Goal: Download file/media: Download file/media

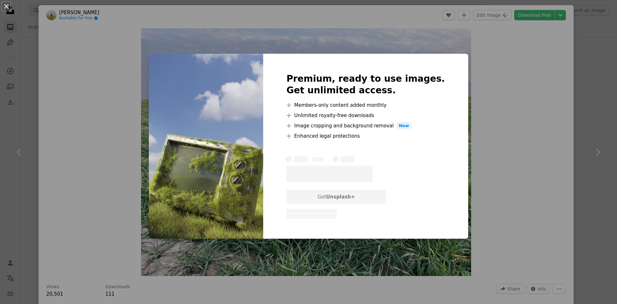
scroll to position [514, 0]
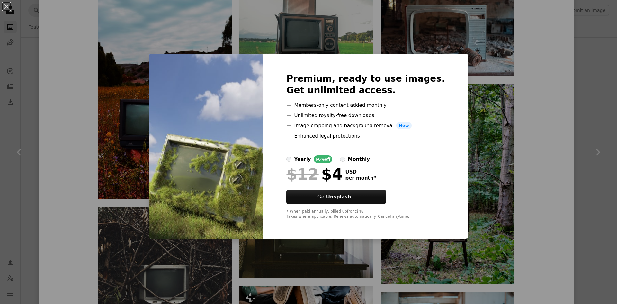
click at [448, 28] on div "An X shape Premium, ready to use images. Get unlimited access. A plus sign Memb…" at bounding box center [308, 152] width 617 height 304
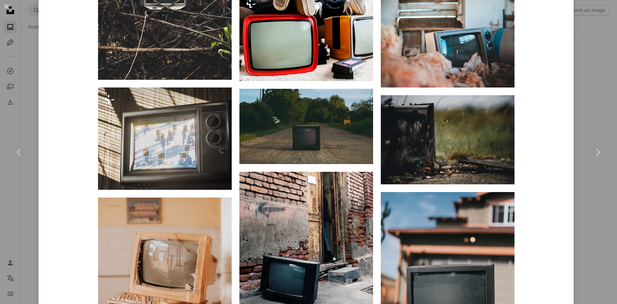
scroll to position [835, 0]
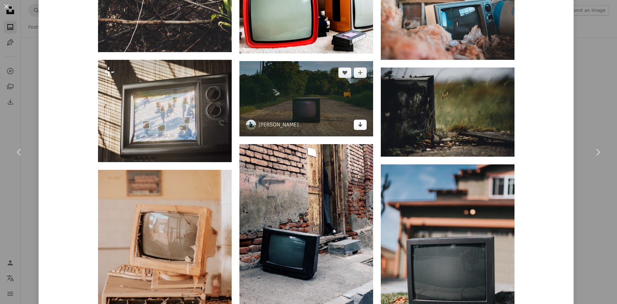
click at [357, 124] on icon "Arrow pointing down" at bounding box center [359, 124] width 5 height 8
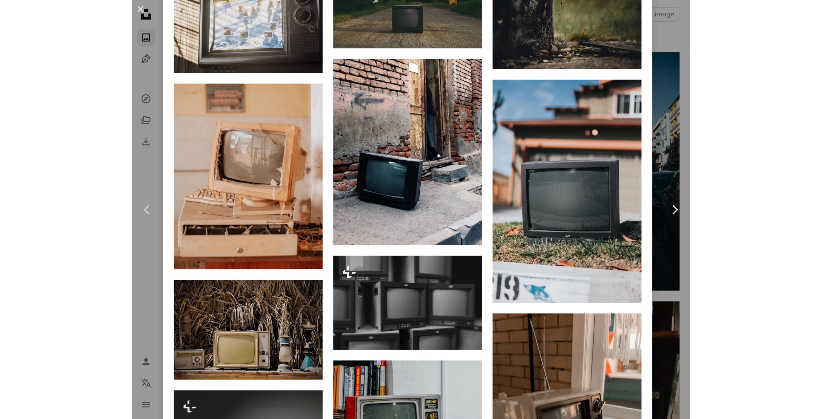
scroll to position [15128, 0]
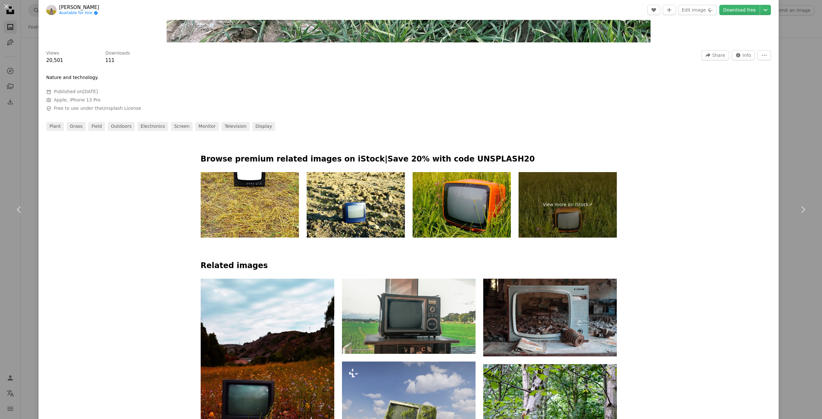
drag, startPoint x: 171, startPoint y: 189, endPoint x: 148, endPoint y: 114, distance: 78.8
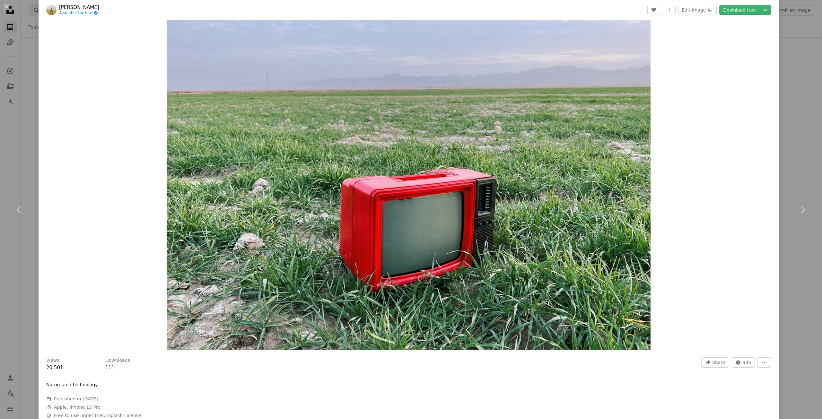
scroll to position [11, 0]
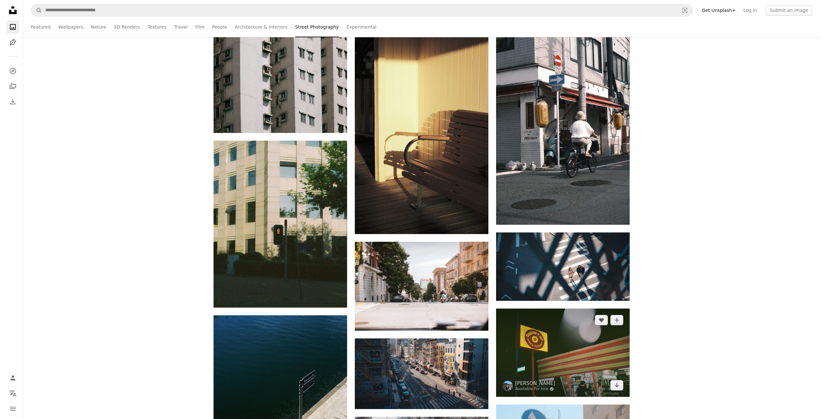
scroll to position [10278, 0]
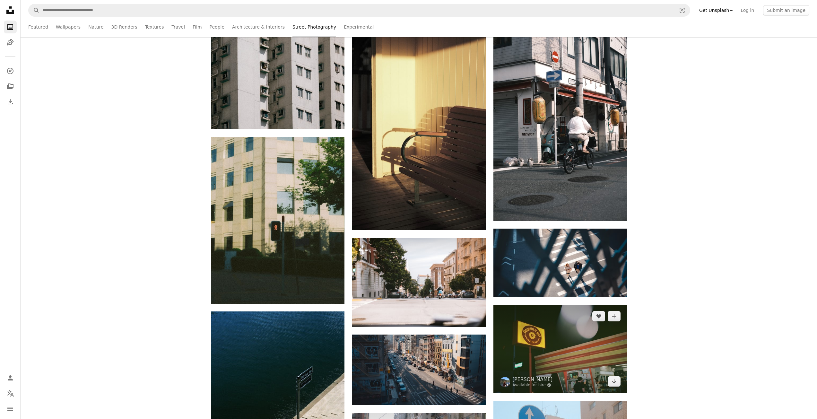
click at [573, 303] on img at bounding box center [561, 349] width 134 height 88
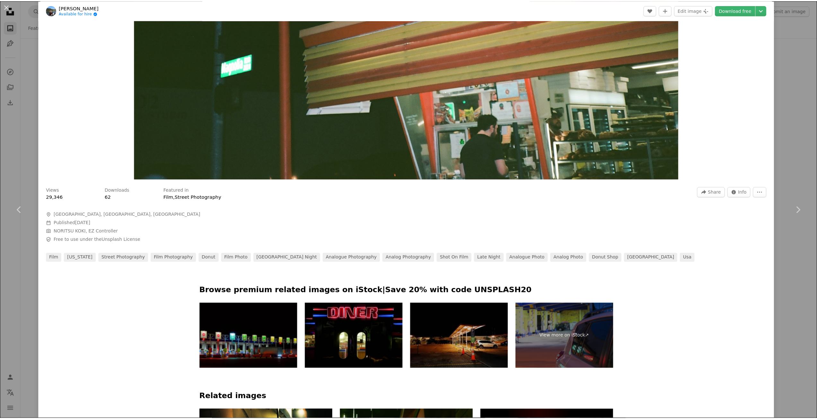
scroll to position [193, 0]
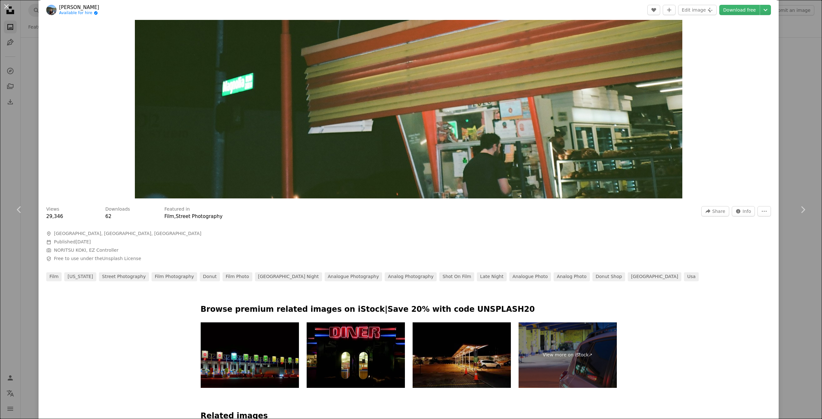
click at [616, 13] on div "An X shape Chevron left Chevron right [PERSON_NAME] Available for hire A checkm…" at bounding box center [411, 209] width 822 height 419
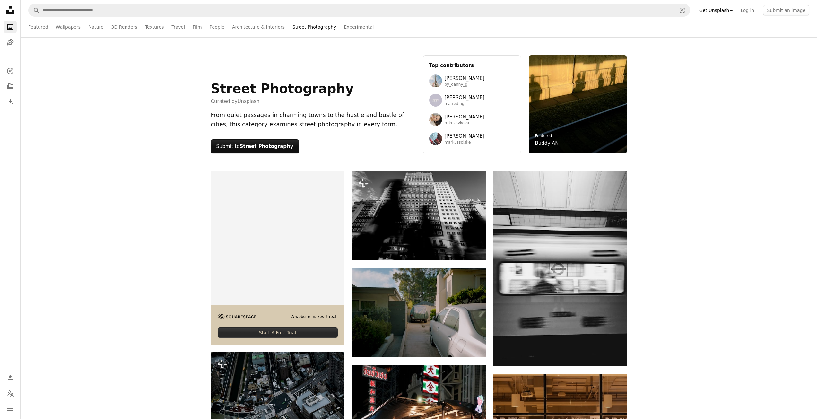
drag, startPoint x: 772, startPoint y: 255, endPoint x: 751, endPoint y: 168, distance: 89.7
click at [344, 31] on link "Experimental" at bounding box center [359, 27] width 30 height 21
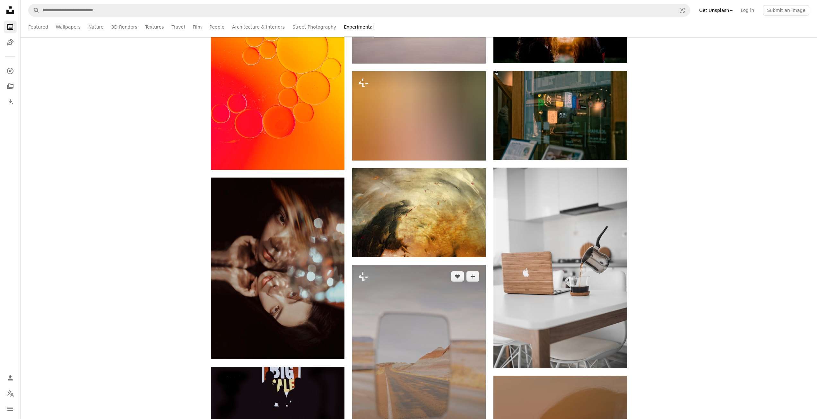
scroll to position [5653, 0]
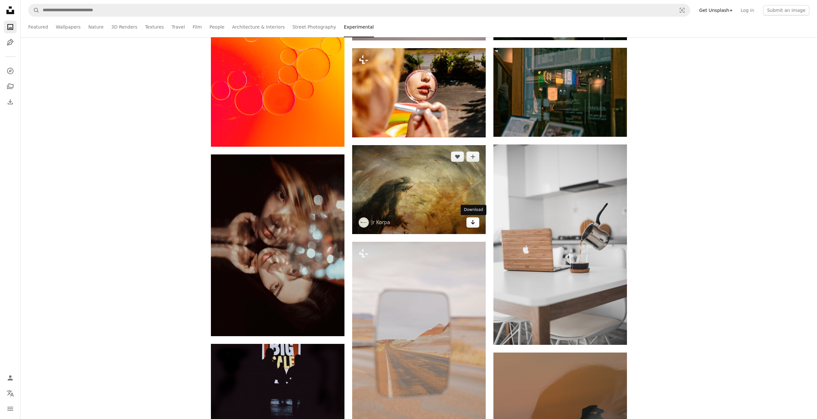
click at [470, 225] on link "Arrow pointing down" at bounding box center [473, 222] width 13 height 10
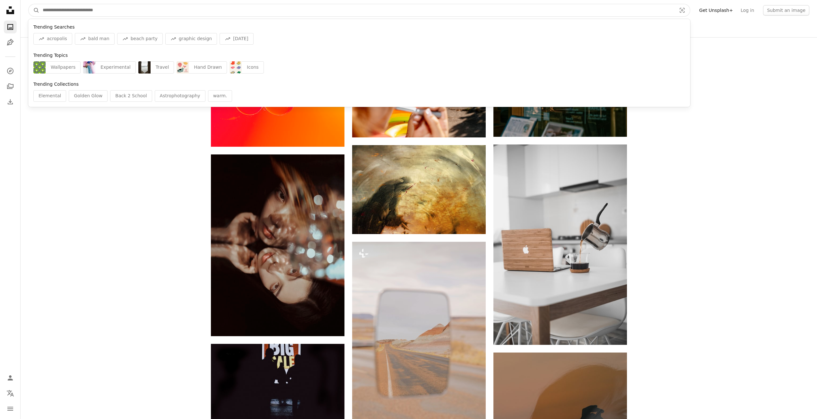
click at [173, 15] on input "Find visuals sitewide" at bounding box center [357, 10] width 635 height 12
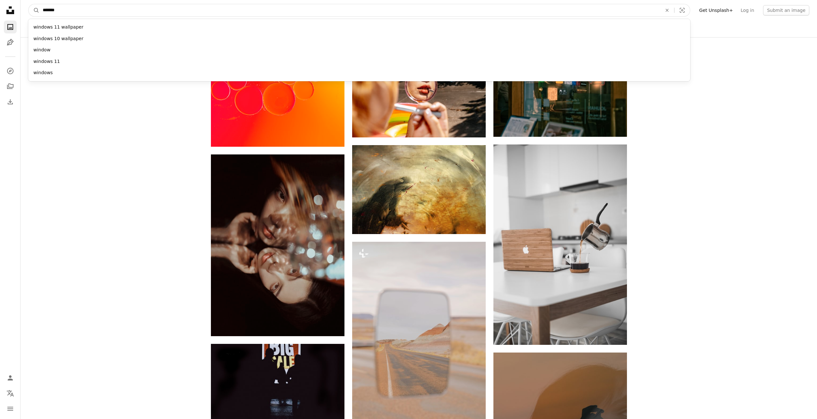
type input "******"
click button "A magnifying glass" at bounding box center [34, 10] width 11 height 12
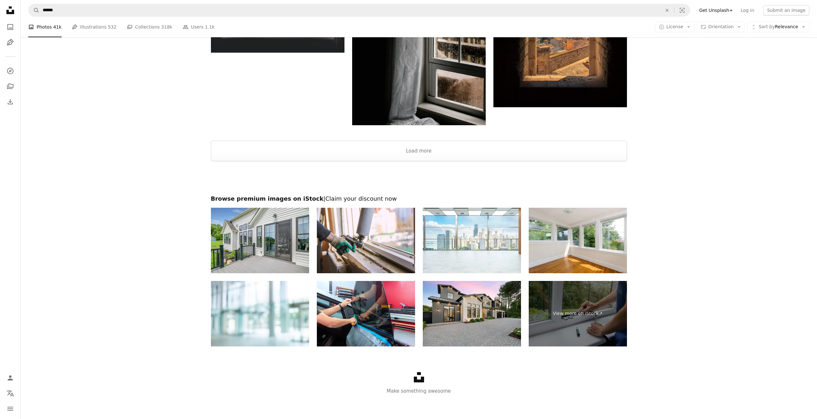
scroll to position [1172, 0]
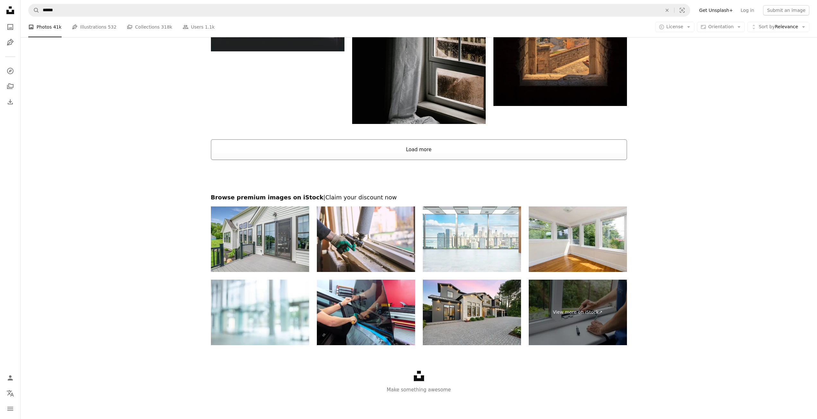
click at [422, 158] on button "Load more" at bounding box center [419, 149] width 416 height 21
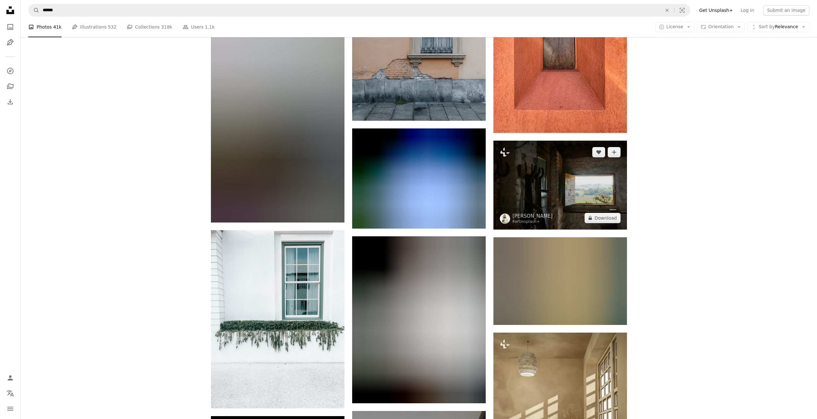
scroll to position [7756, 0]
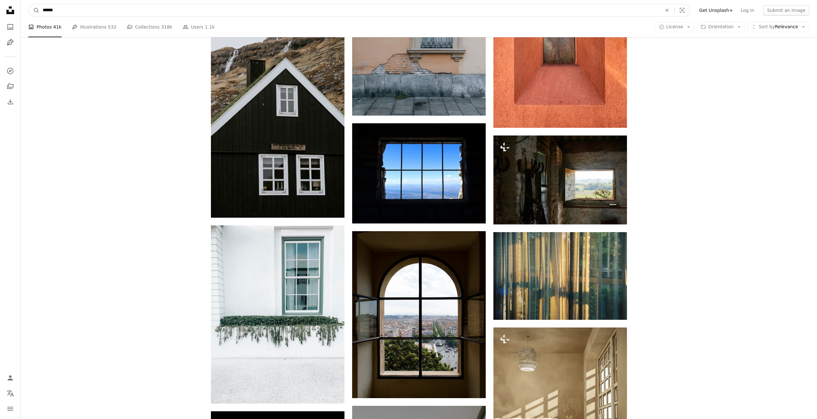
click at [146, 13] on input "******" at bounding box center [350, 10] width 621 height 12
type input "**********"
click button "A magnifying glass" at bounding box center [34, 10] width 11 height 12
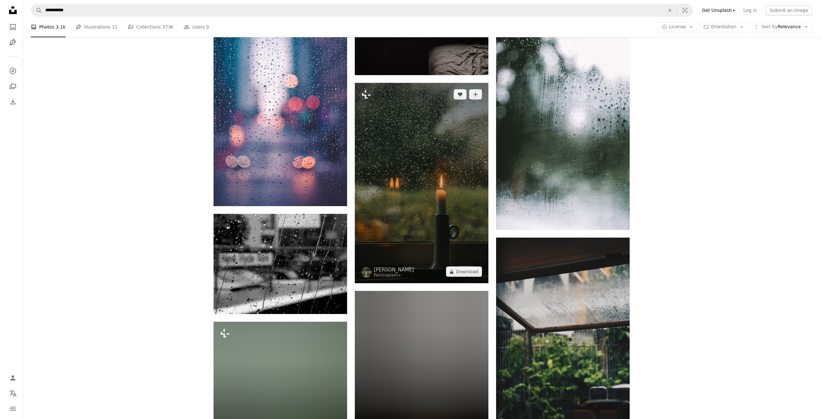
scroll to position [803, 0]
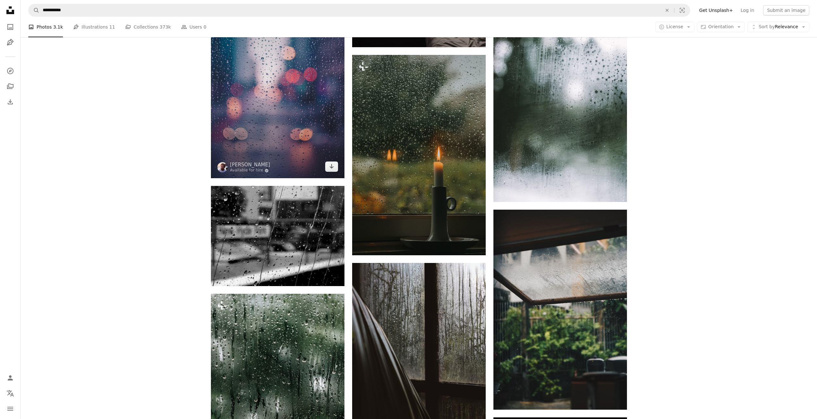
click at [291, 140] on img at bounding box center [278, 78] width 134 height 200
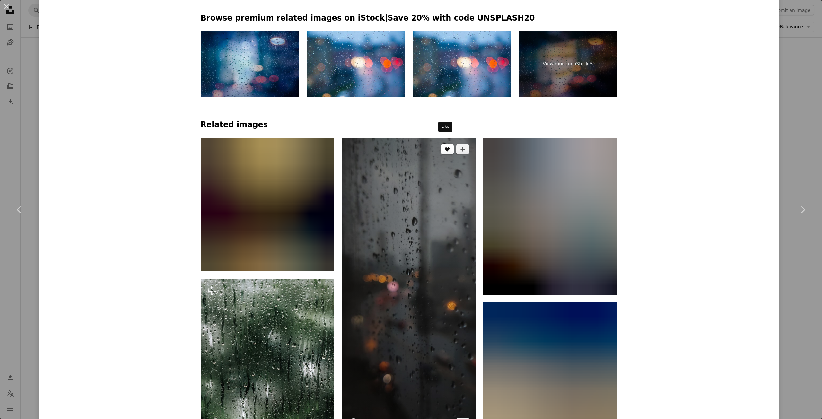
scroll to position [482, 0]
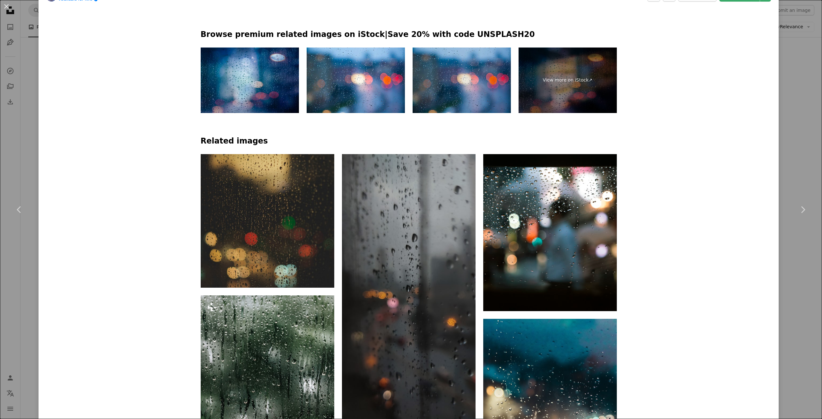
click at [464, 77] on img at bounding box center [462, 81] width 98 height 66
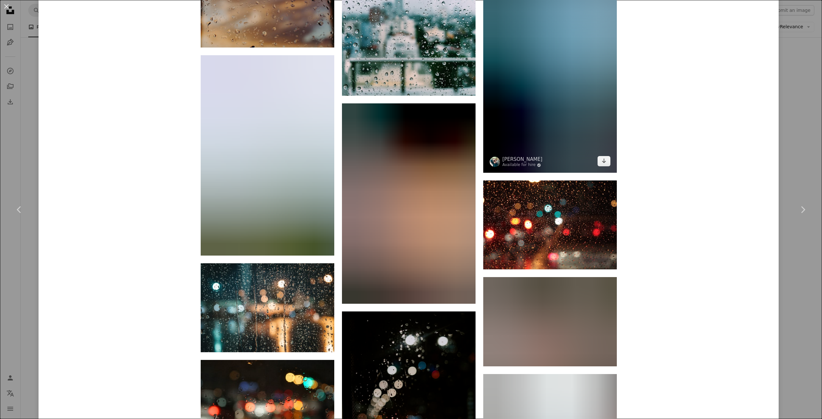
scroll to position [2982, 0]
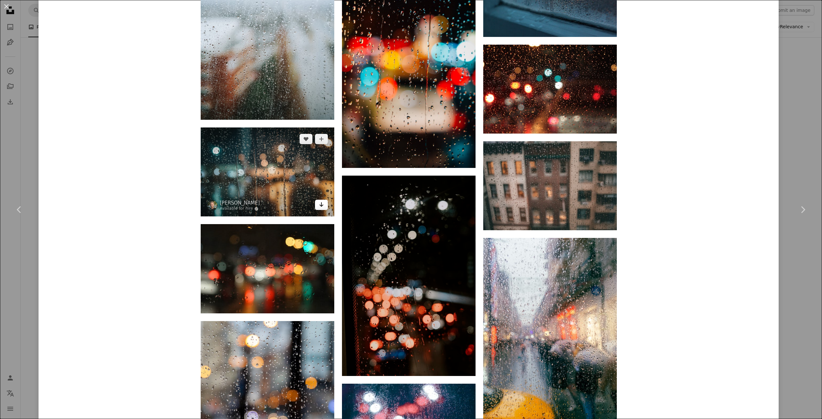
click at [323, 206] on link "Arrow pointing down" at bounding box center [321, 205] width 13 height 10
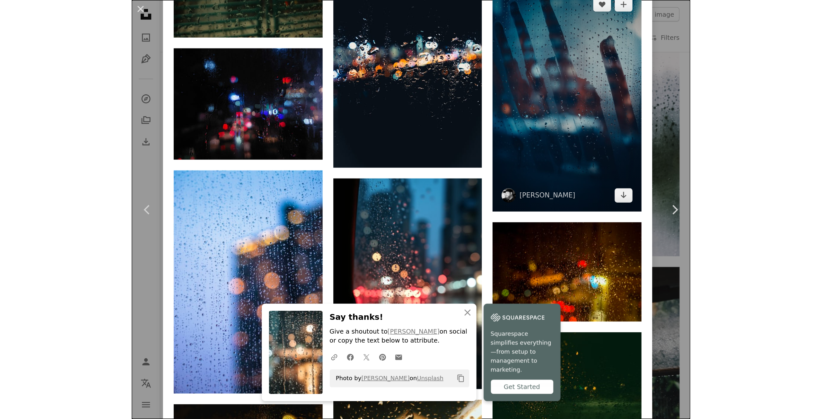
scroll to position [803, 0]
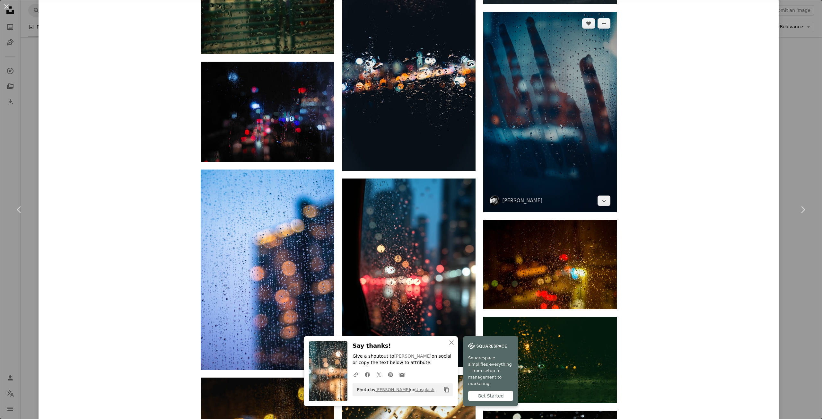
click at [576, 128] on img at bounding box center [550, 112] width 134 height 200
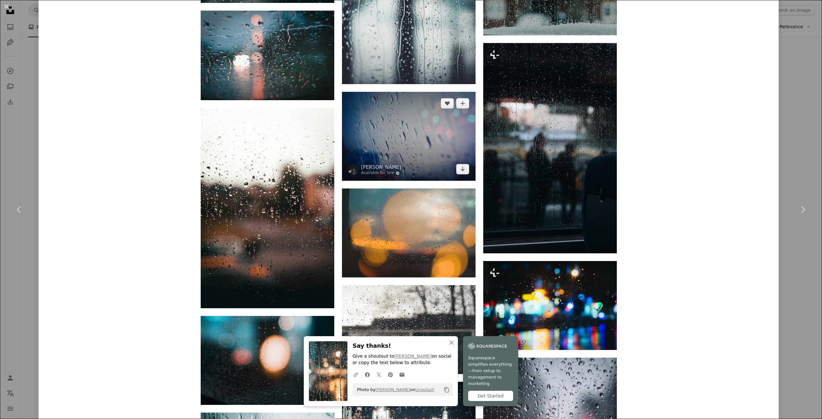
scroll to position [1188, 0]
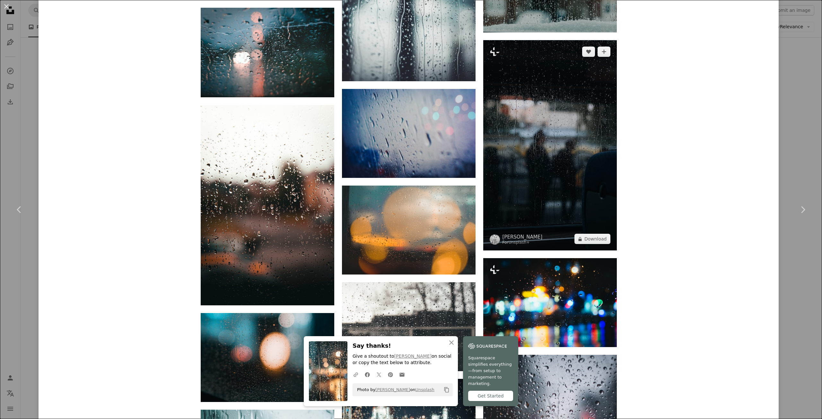
click at [534, 141] on img at bounding box center [550, 145] width 134 height 210
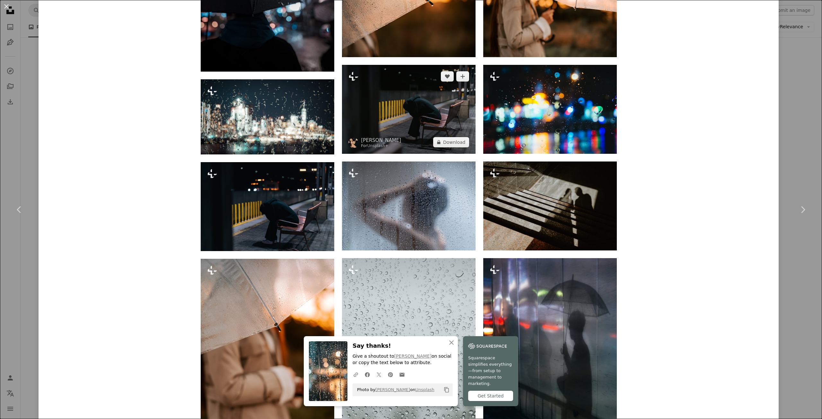
scroll to position [1080, 0]
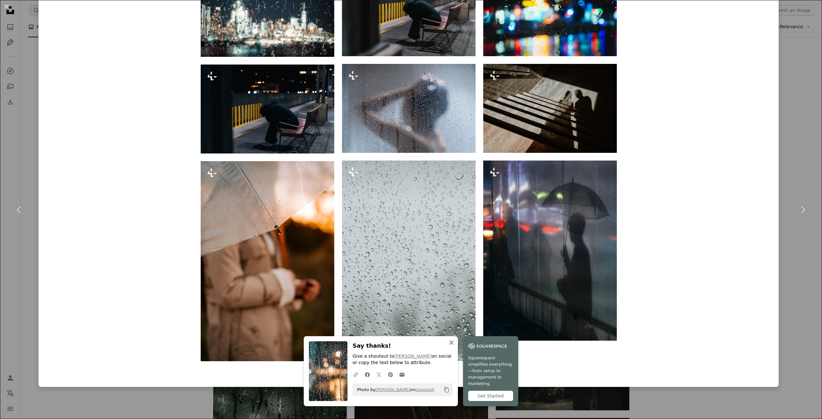
click at [448, 303] on icon "An X shape" at bounding box center [452, 343] width 8 height 8
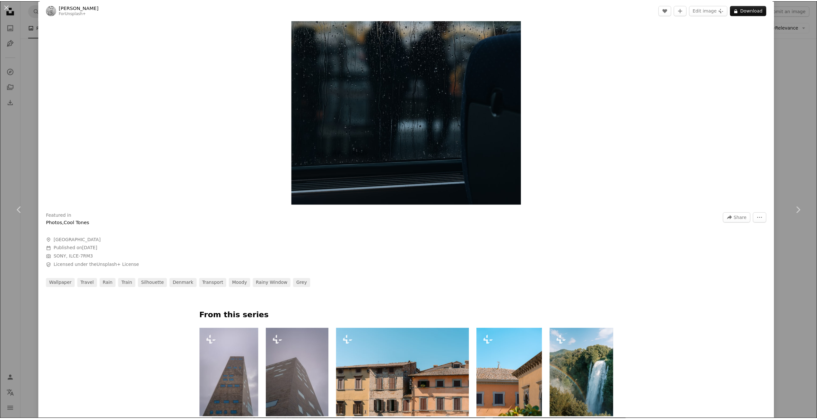
scroll to position [0, 0]
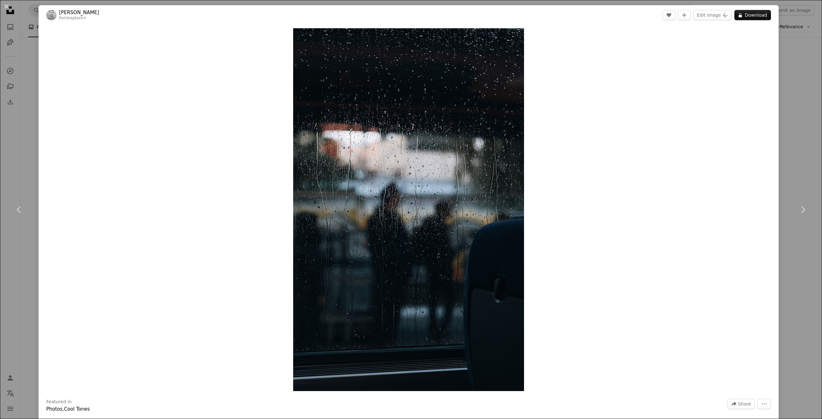
drag, startPoint x: 728, startPoint y: 174, endPoint x: 705, endPoint y: -7, distance: 182.0
click at [5, 7] on button "An X shape" at bounding box center [7, 7] width 8 height 8
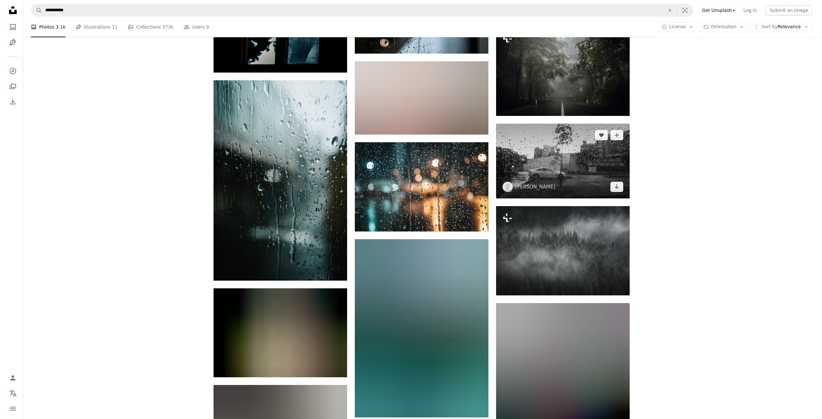
scroll to position [5845, 0]
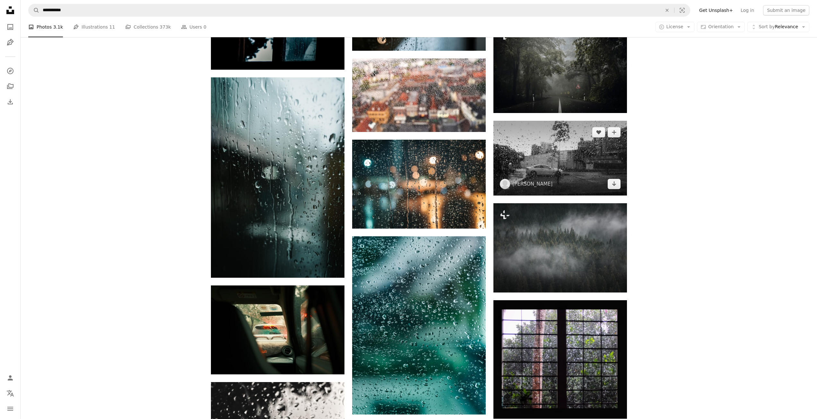
click at [545, 179] on img at bounding box center [561, 158] width 134 height 75
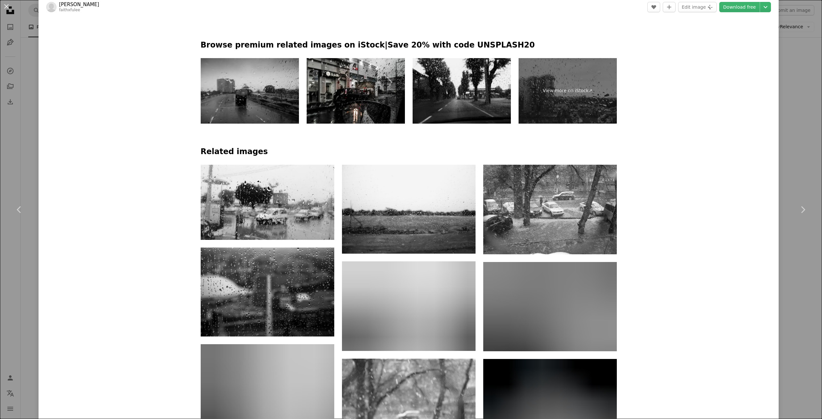
scroll to position [482, 0]
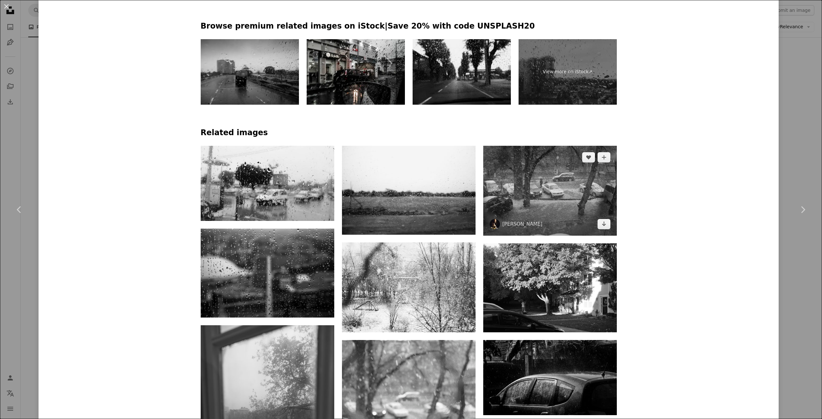
click at [573, 195] on img at bounding box center [550, 191] width 134 height 90
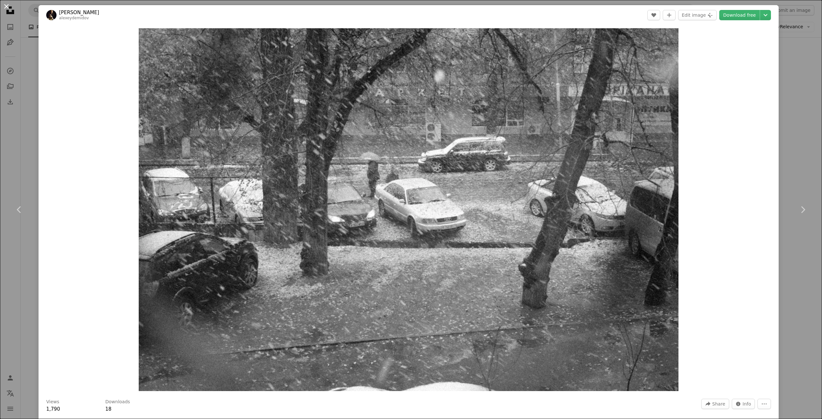
click at [4, 5] on button "An X shape" at bounding box center [7, 7] width 8 height 8
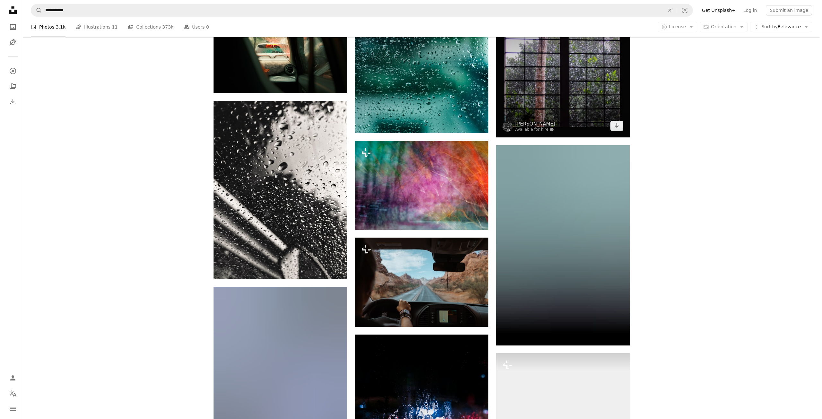
scroll to position [6135, 0]
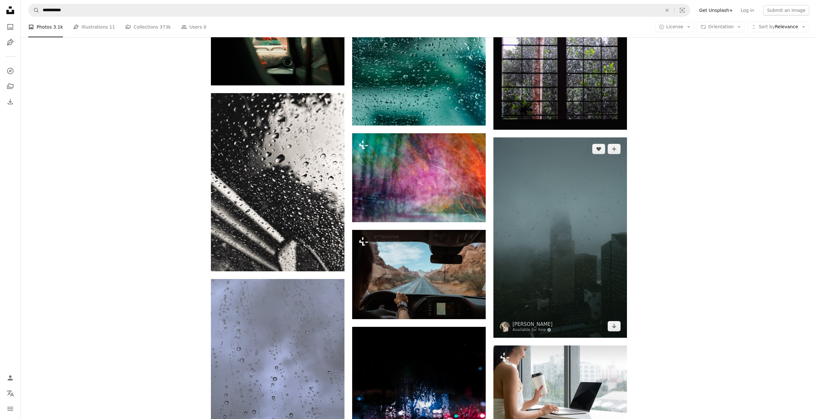
click at [575, 217] on img at bounding box center [561, 237] width 134 height 200
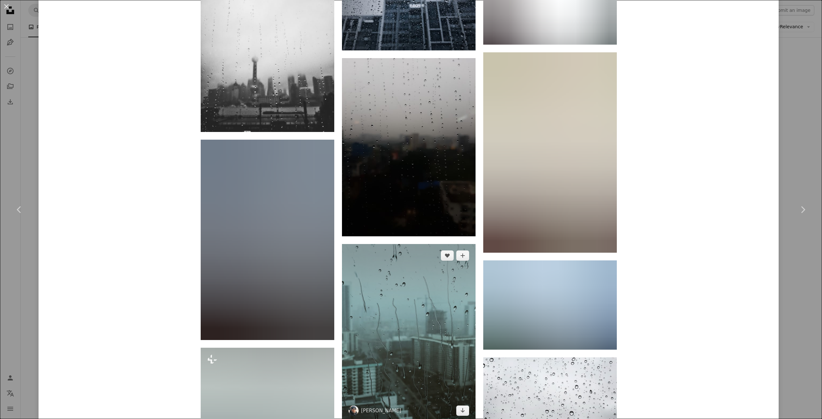
scroll to position [1670, 0]
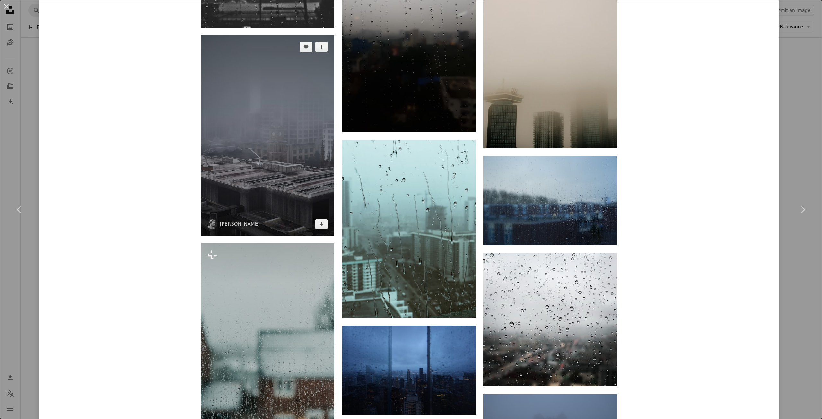
click at [300, 141] on img at bounding box center [268, 135] width 134 height 200
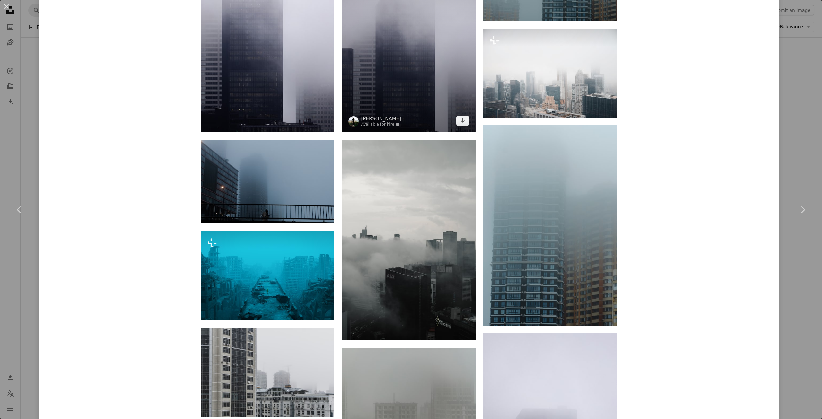
scroll to position [707, 0]
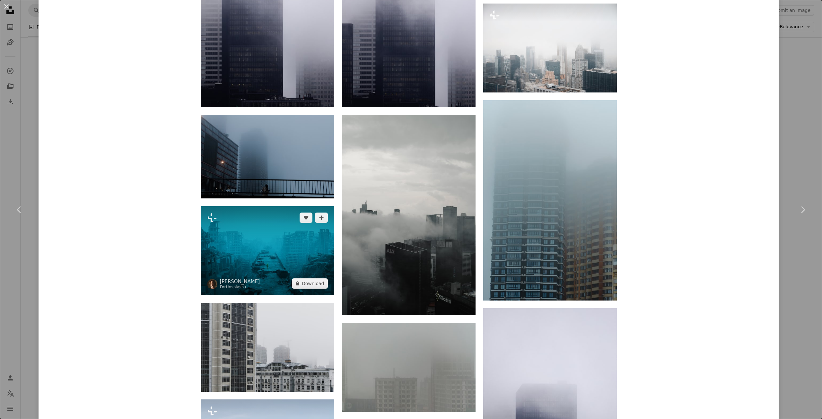
click at [270, 237] on img at bounding box center [268, 250] width 134 height 89
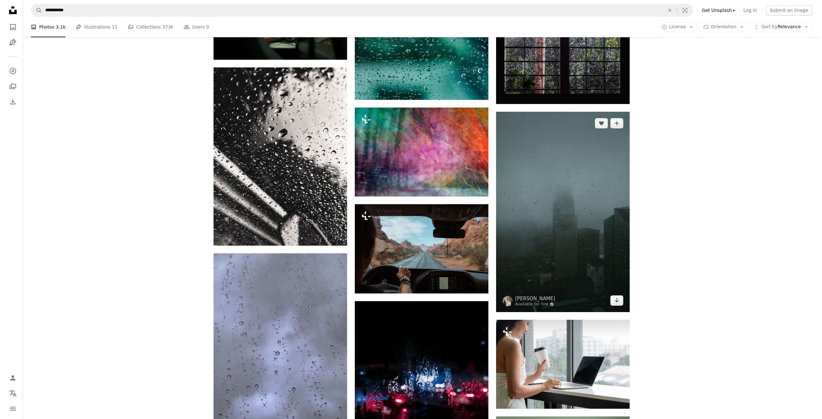
scroll to position [6102, 0]
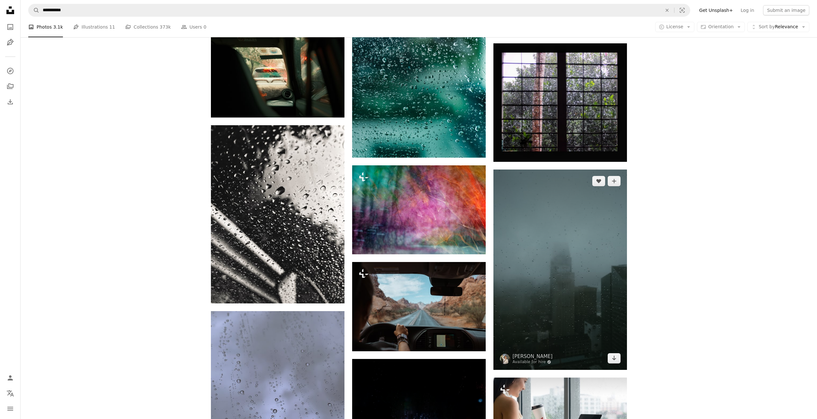
click at [552, 247] on img at bounding box center [561, 270] width 134 height 200
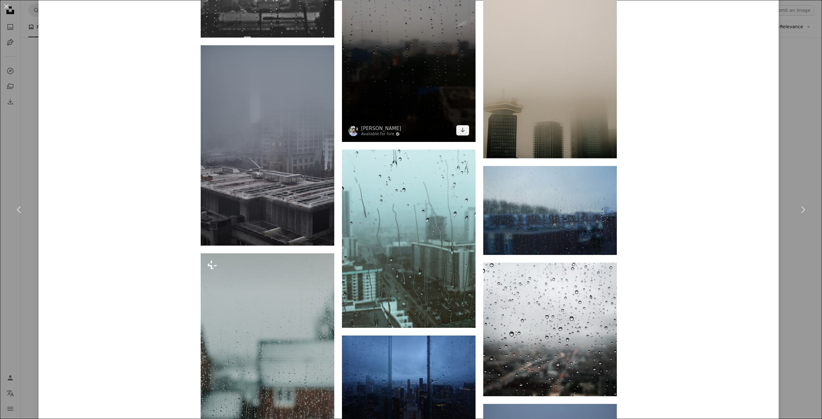
scroll to position [1670, 0]
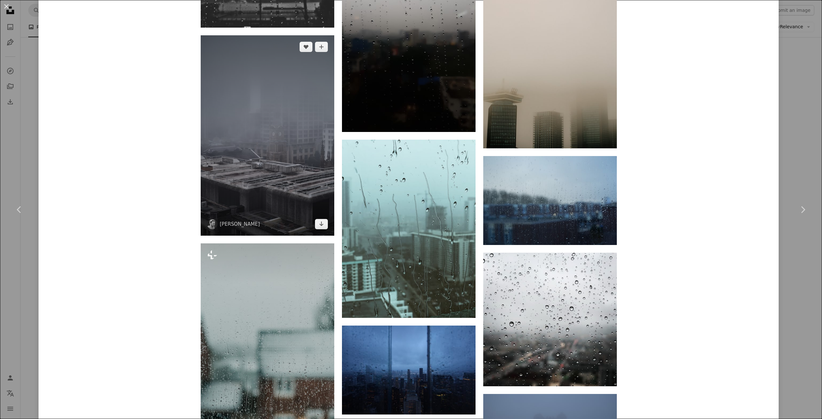
click at [293, 168] on img at bounding box center [268, 135] width 134 height 200
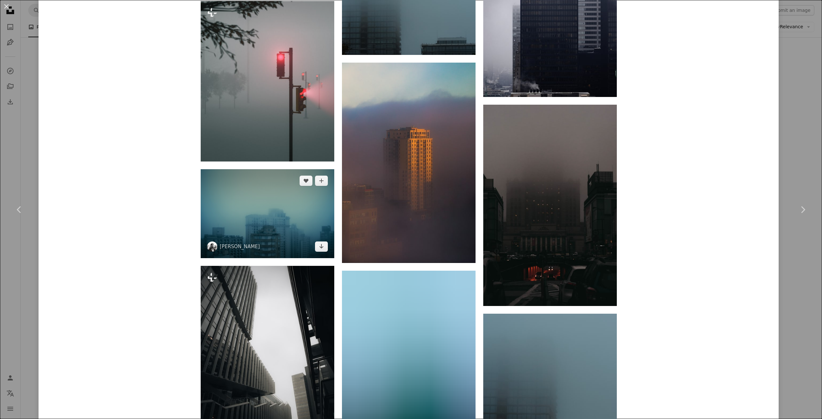
scroll to position [1381, 0]
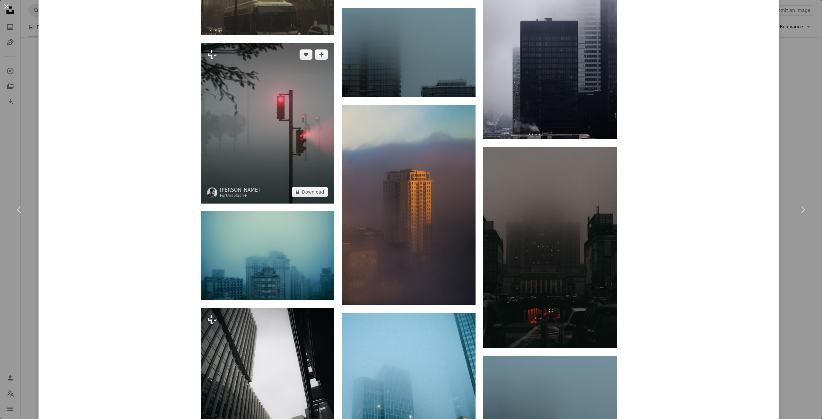
click at [278, 153] on img at bounding box center [268, 123] width 134 height 160
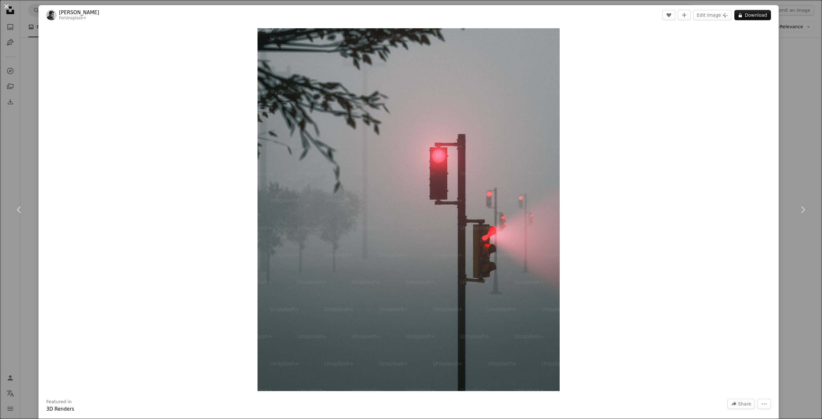
click at [5, 6] on button "An X shape" at bounding box center [7, 7] width 8 height 8
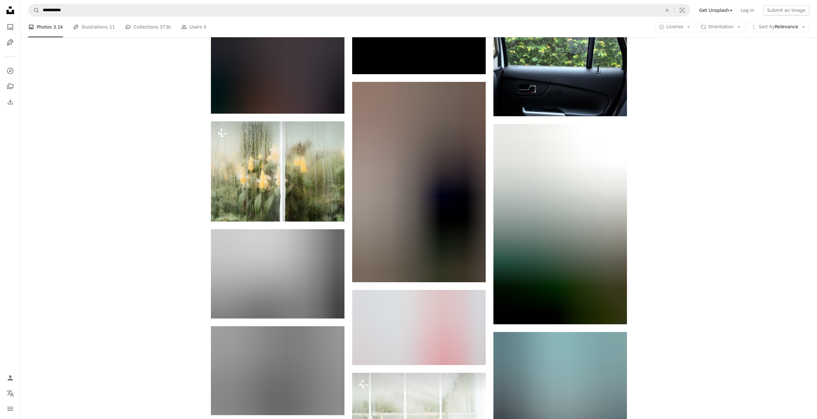
scroll to position [6584, 0]
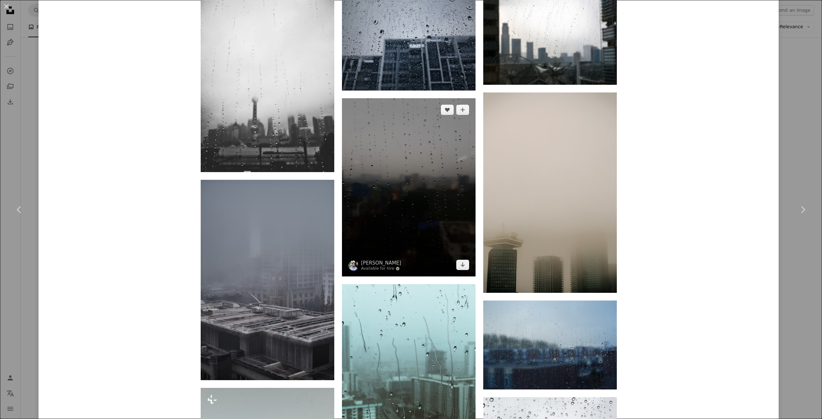
scroll to position [1638, 0]
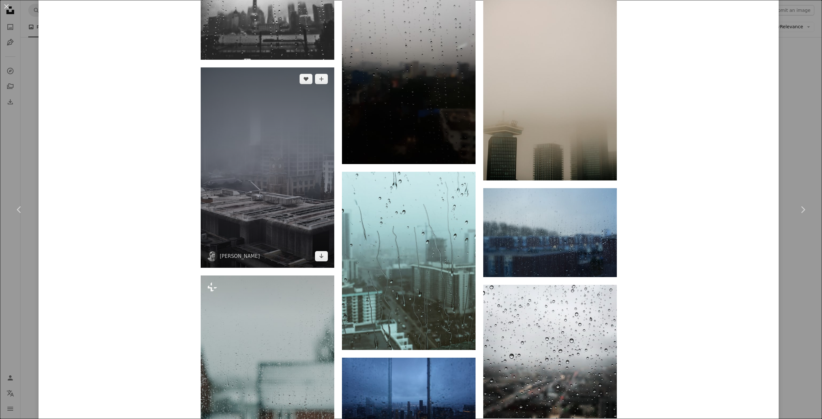
click at [298, 189] on img at bounding box center [268, 167] width 134 height 200
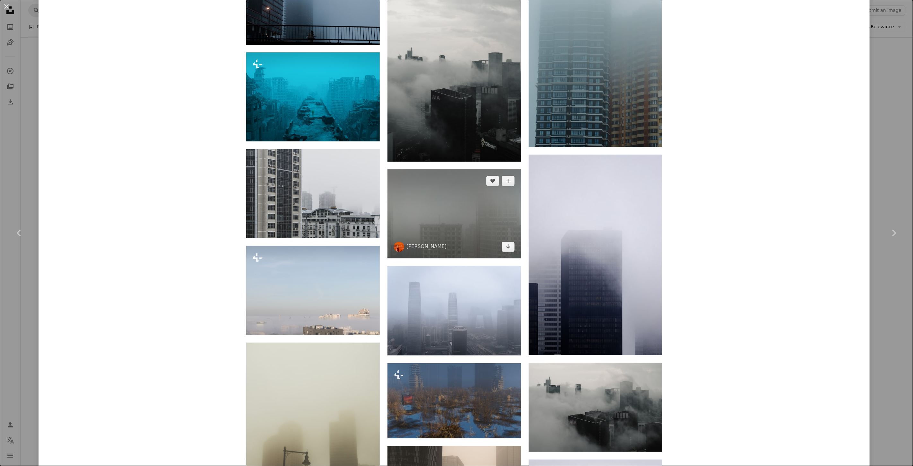
scroll to position [879, 0]
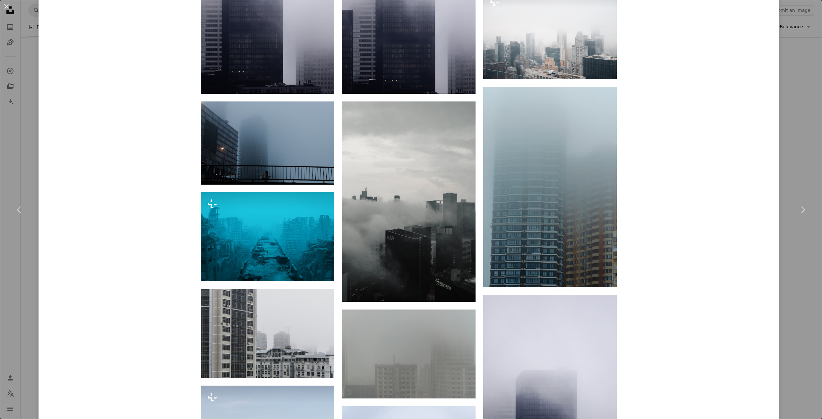
drag, startPoint x: 164, startPoint y: 176, endPoint x: 141, endPoint y: -22, distance: 200.2
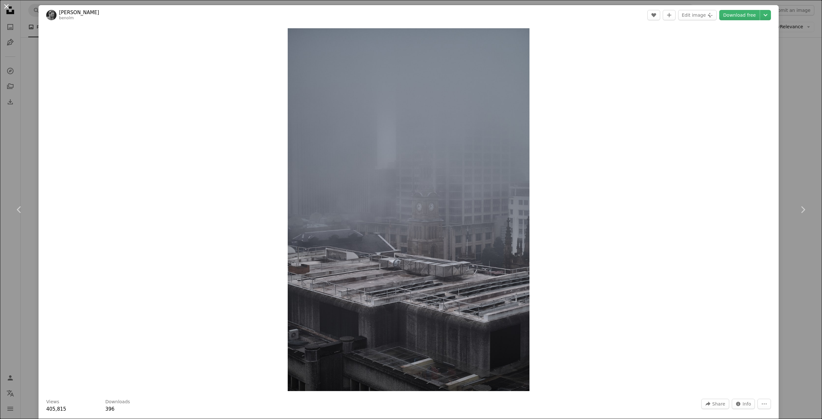
click at [9, 7] on button "An X shape" at bounding box center [7, 7] width 8 height 8
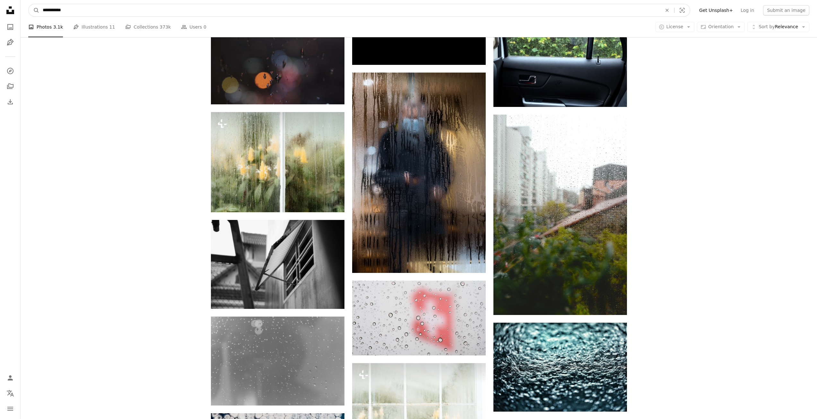
click at [136, 11] on input "**********" at bounding box center [350, 10] width 621 height 12
type input "***"
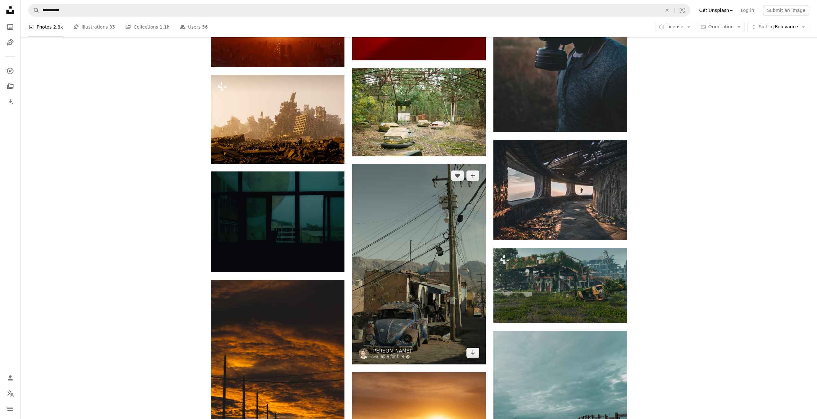
scroll to position [1831, 0]
